Goal: Information Seeking & Learning: Learn about a topic

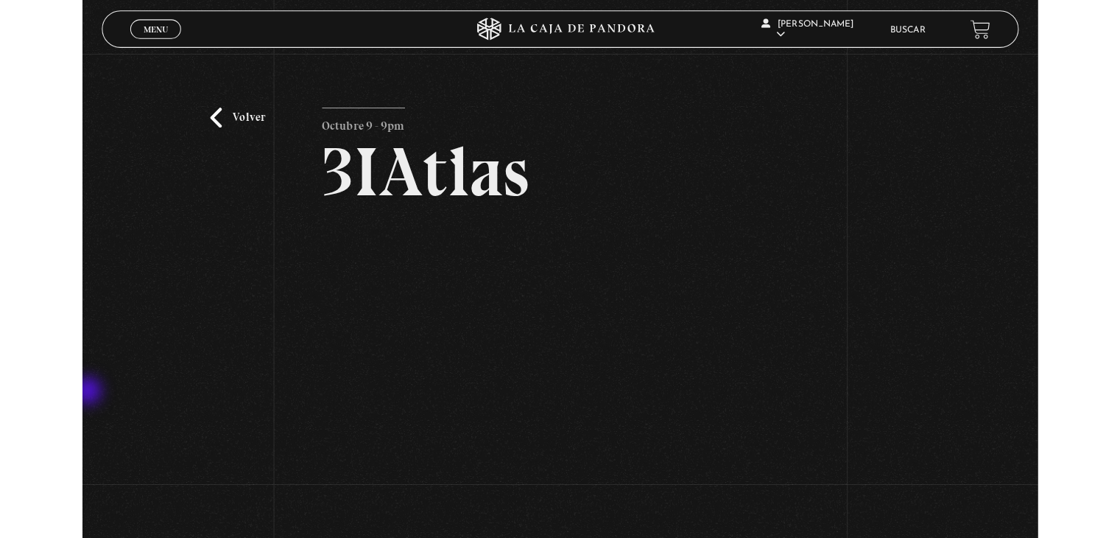
scroll to position [74, 0]
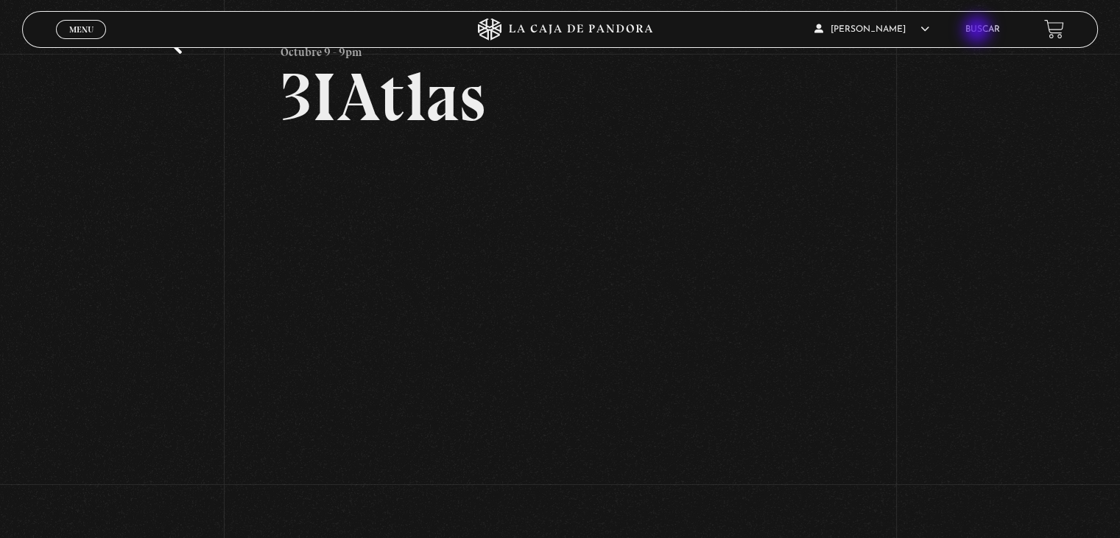
click at [942, 31] on link "Buscar" at bounding box center [982, 29] width 35 height 9
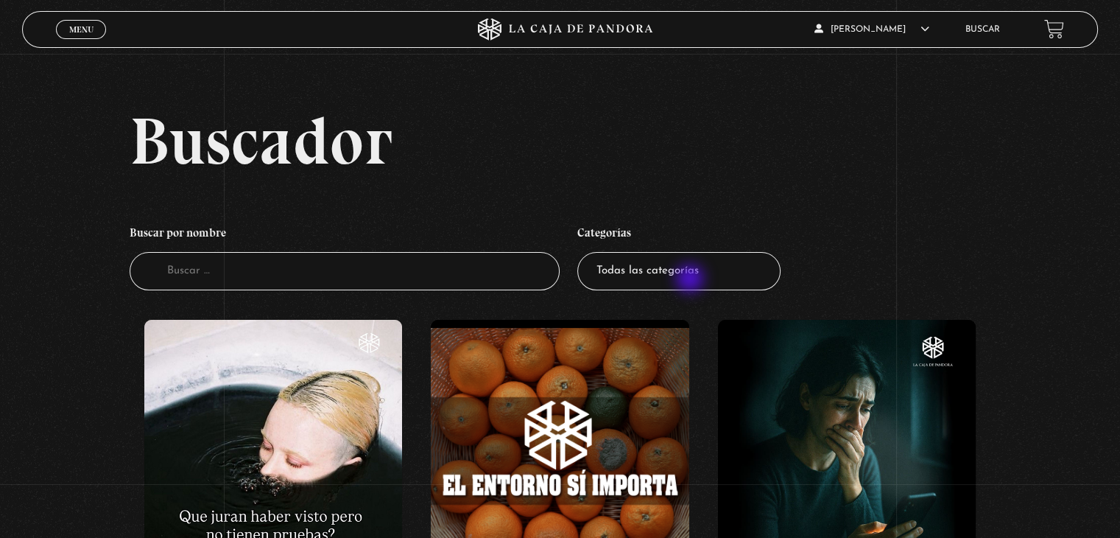
click at [691, 280] on select "Todas las categorías 11:11 Humanitario (1) Amo los Lunes (4) Análisis de series…" at bounding box center [678, 271] width 203 height 39
click at [415, 287] on input "Buscador" at bounding box center [345, 271] width 430 height 39
type input "h"
type input "comenta"
click at [313, 285] on input "h" at bounding box center [345, 271] width 430 height 39
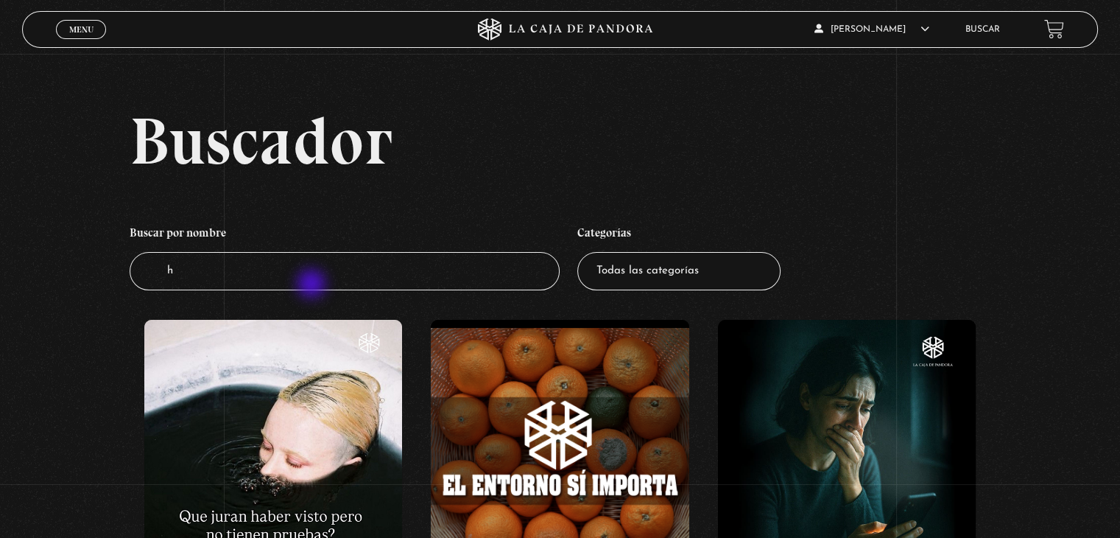
click at [313, 285] on input "h" at bounding box center [345, 271] width 430 height 39
type input "comentarios"
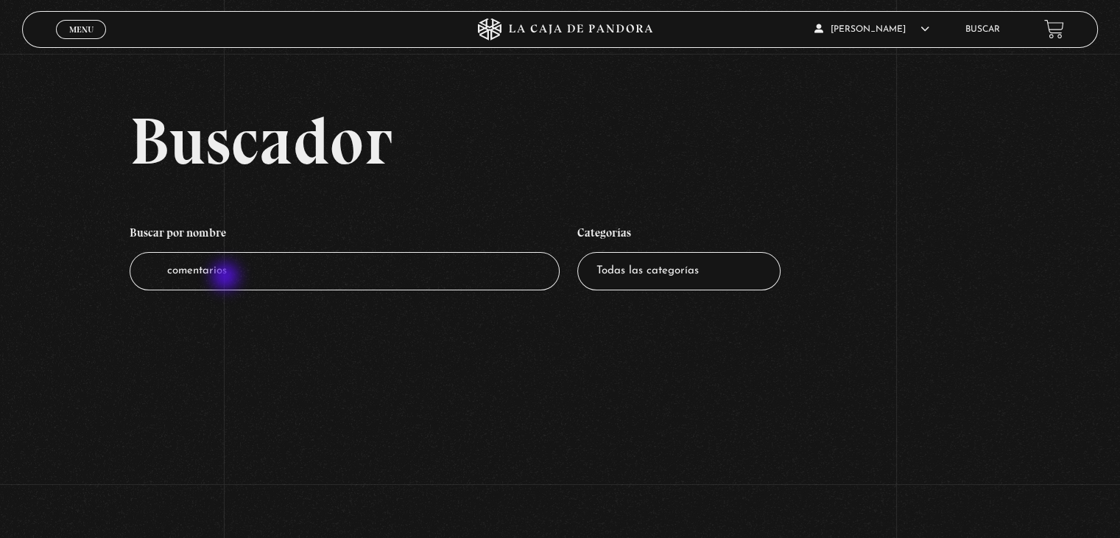
drag, startPoint x: 253, startPoint y: 277, endPoint x: 148, endPoint y: 275, distance: 104.6
click at [148, 275] on input "comentarios" at bounding box center [345, 271] width 430 height 39
type input "historias"
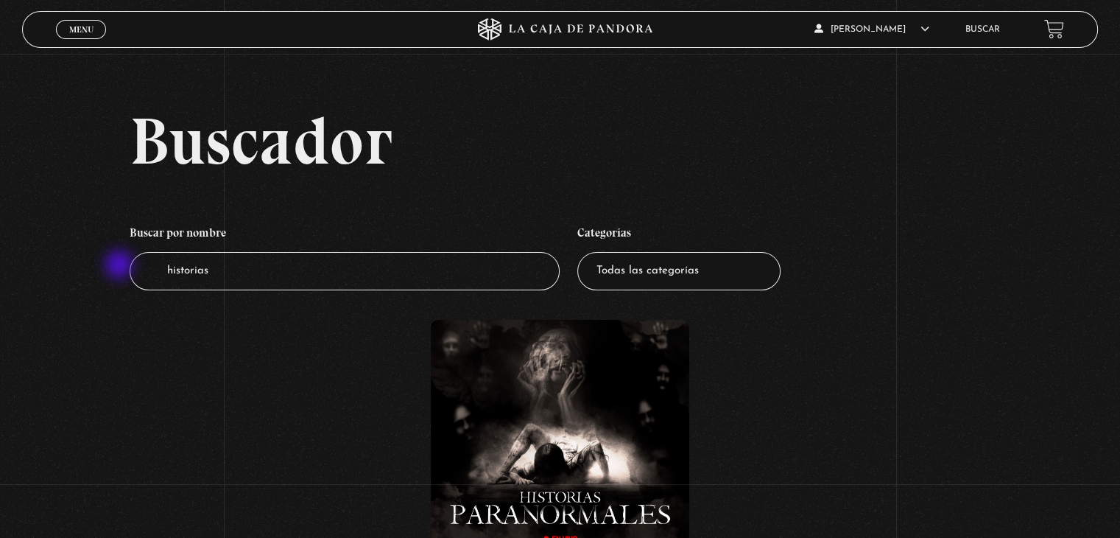
drag, startPoint x: 242, startPoint y: 270, endPoint x: 121, endPoint y: 266, distance: 120.8
click at [121, 266] on div "Buscador Buscar por nombre Buscador historias Categorías Todas las categorías 1…" at bounding box center [560, 373] width 1120 height 530
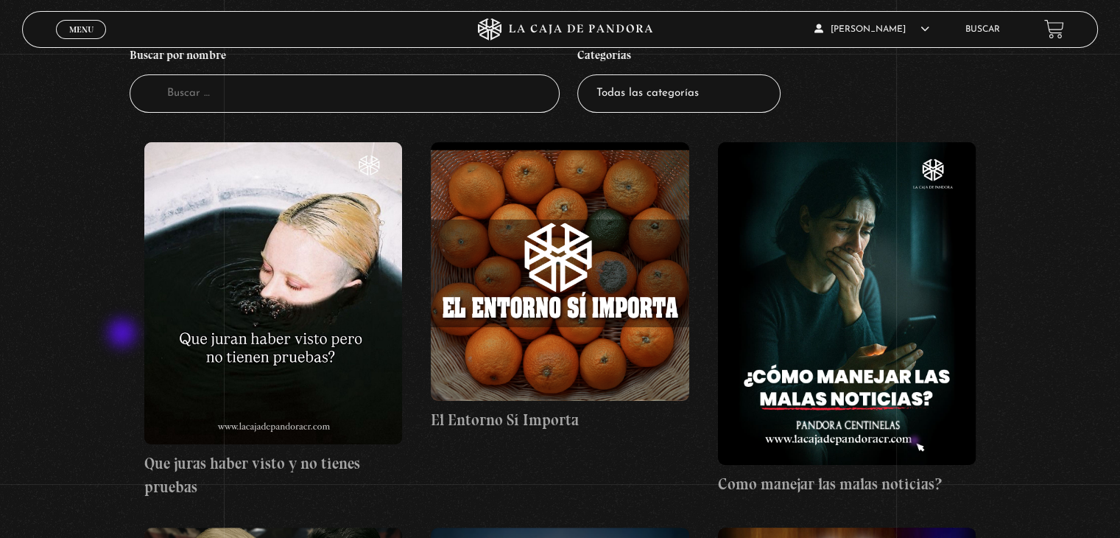
scroll to position [147, 0]
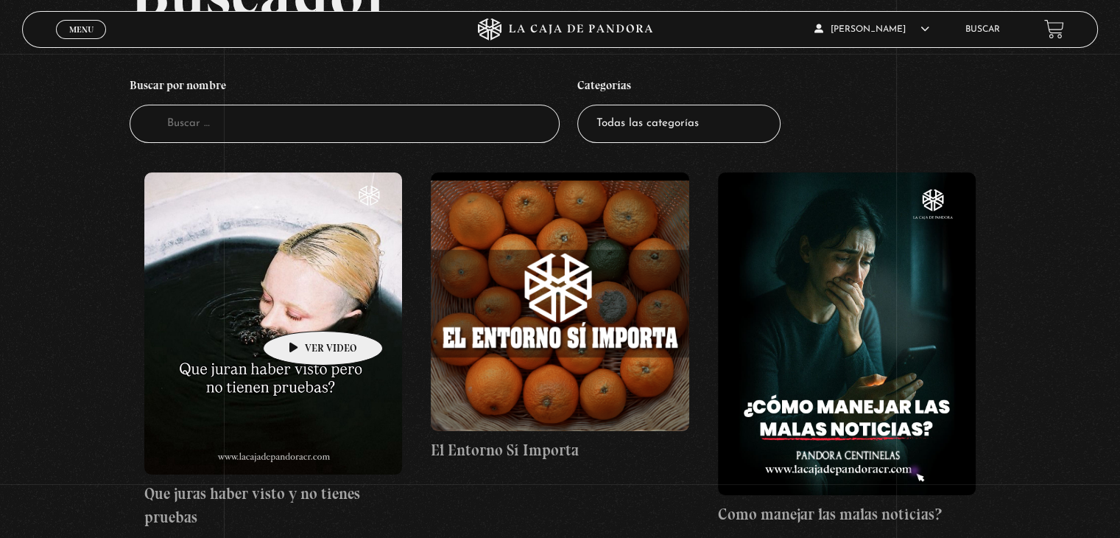
click at [300, 309] on figure at bounding box center [273, 323] width 258 height 302
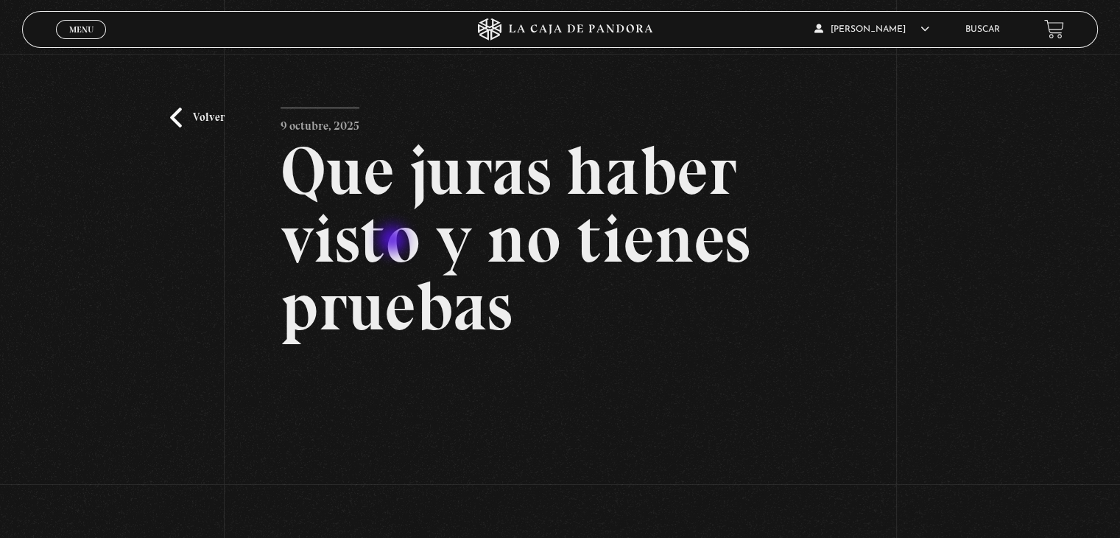
drag, startPoint x: 538, startPoint y: 319, endPoint x: 332, endPoint y: 204, distance: 236.0
click at [377, 225] on h2 "Que juras haber visto y no tienes pruebas" at bounding box center [560, 238] width 559 height 203
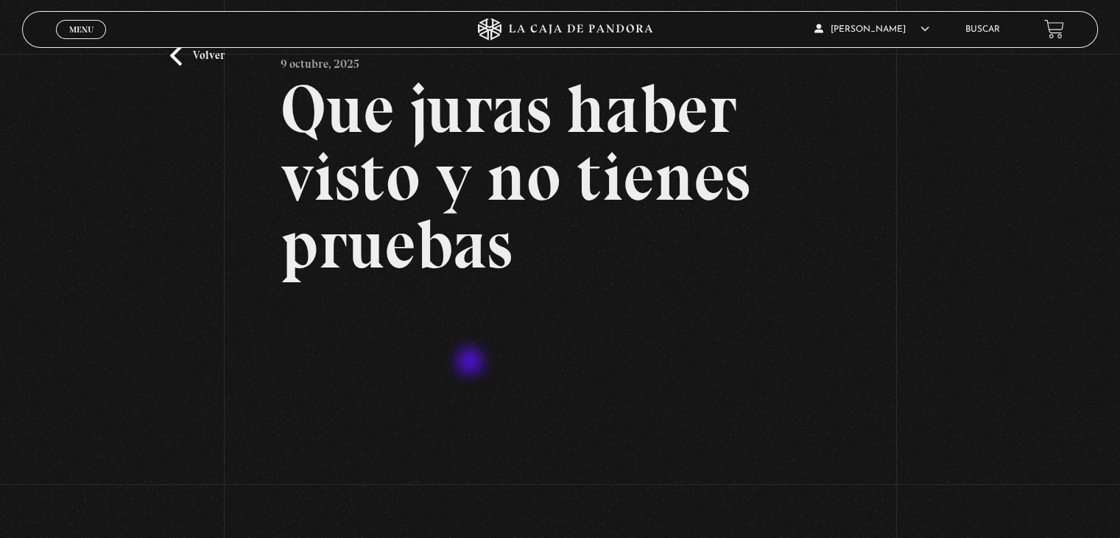
scroll to position [74, 0]
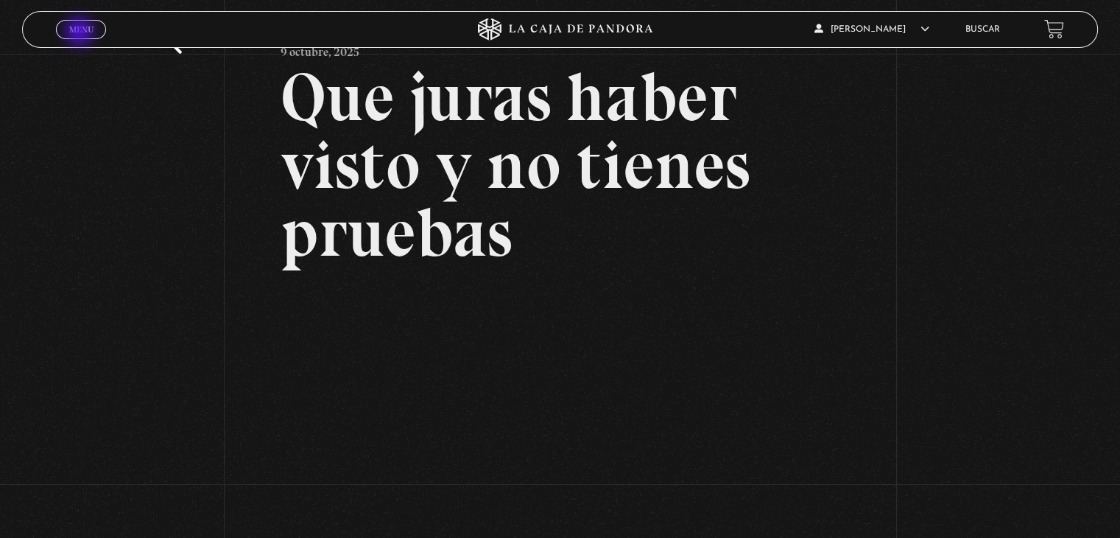
click at [82, 33] on span "Menu" at bounding box center [81, 29] width 24 height 9
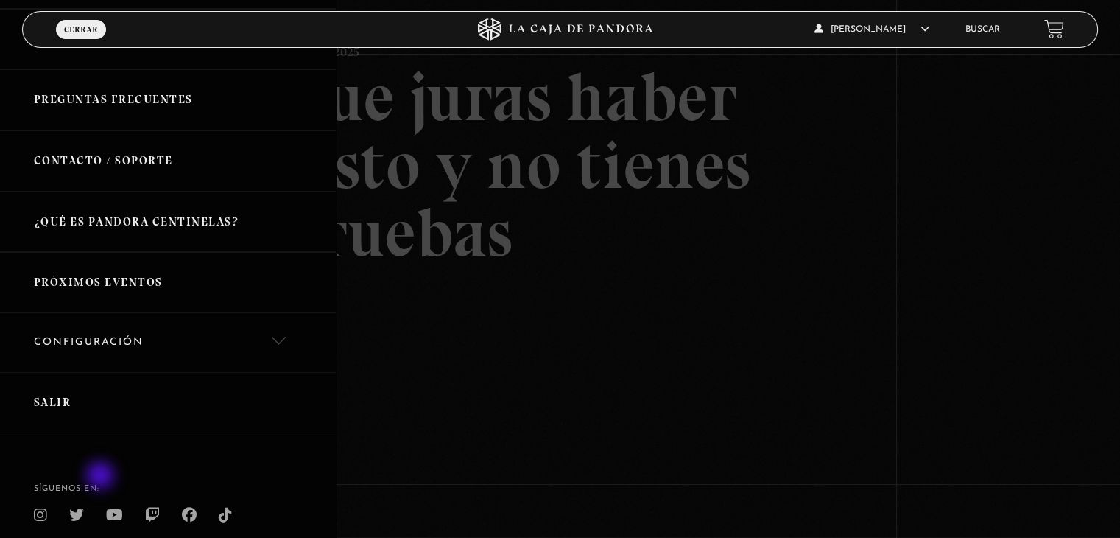
scroll to position [283, 0]
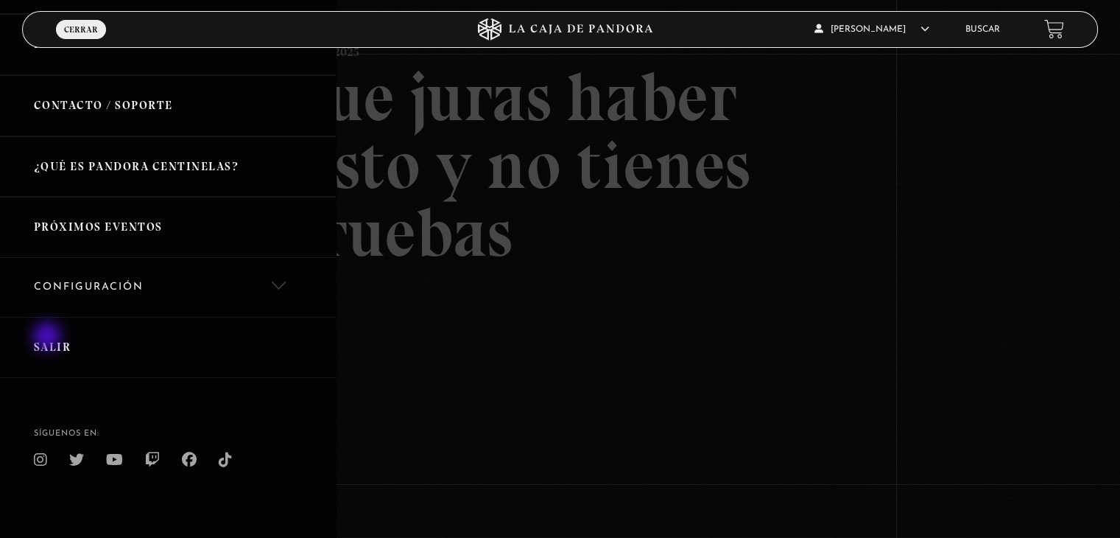
click at [49, 337] on link "Salir" at bounding box center [168, 347] width 336 height 61
